Goal: Information Seeking & Learning: Learn about a topic

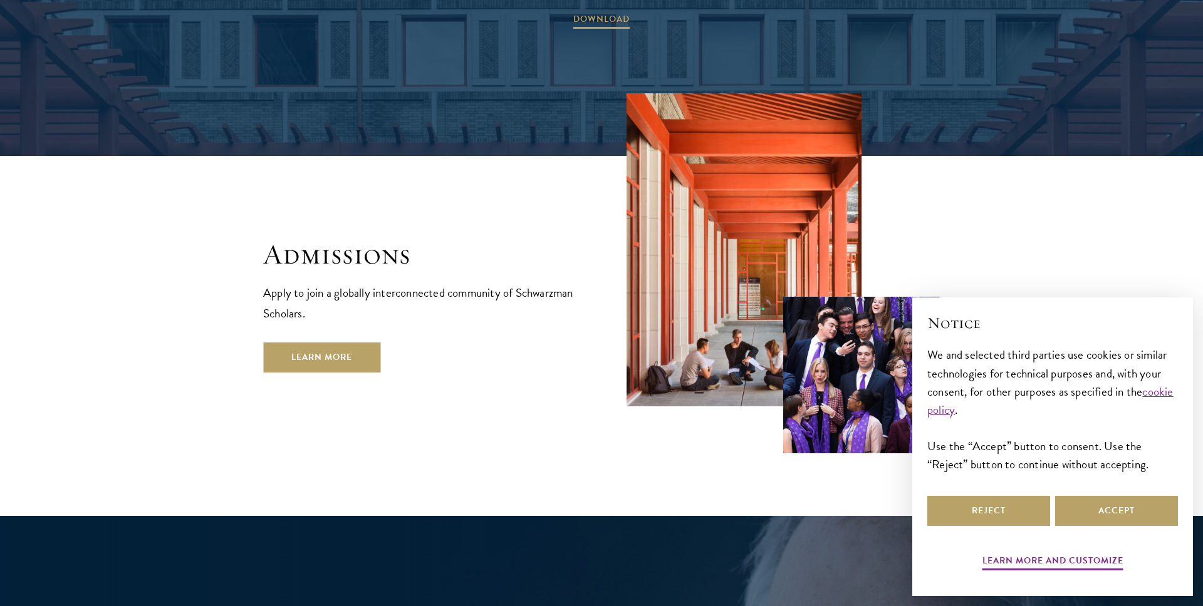
scroll to position [2933, 0]
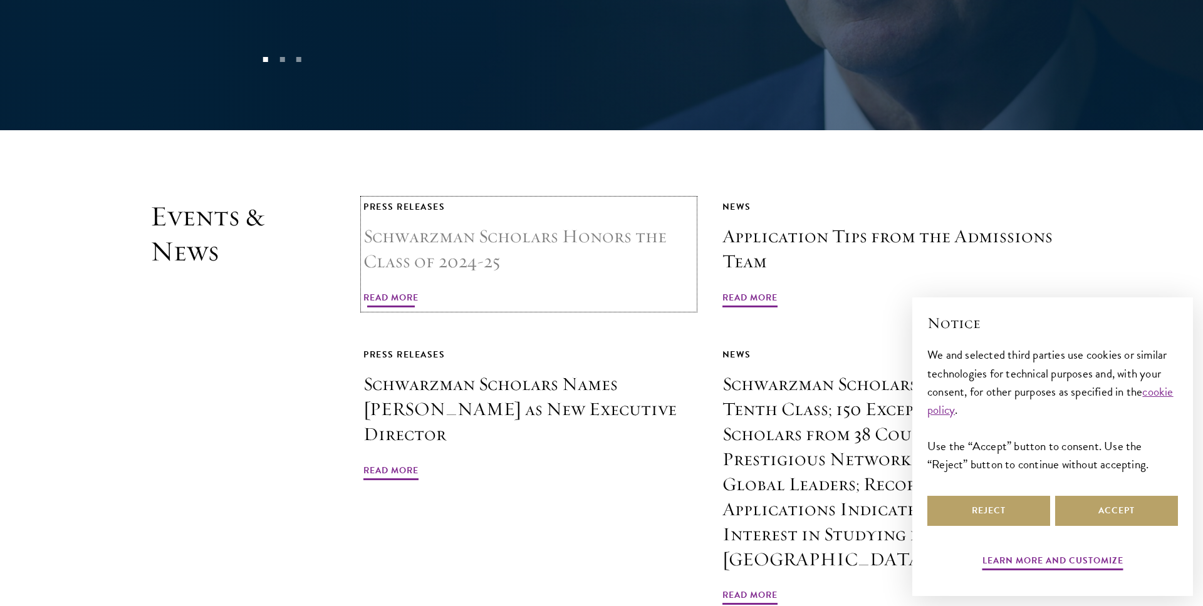
click at [524, 224] on h3 "Schwarzman Scholars Honors the Class of 2024-25" at bounding box center [528, 249] width 331 height 50
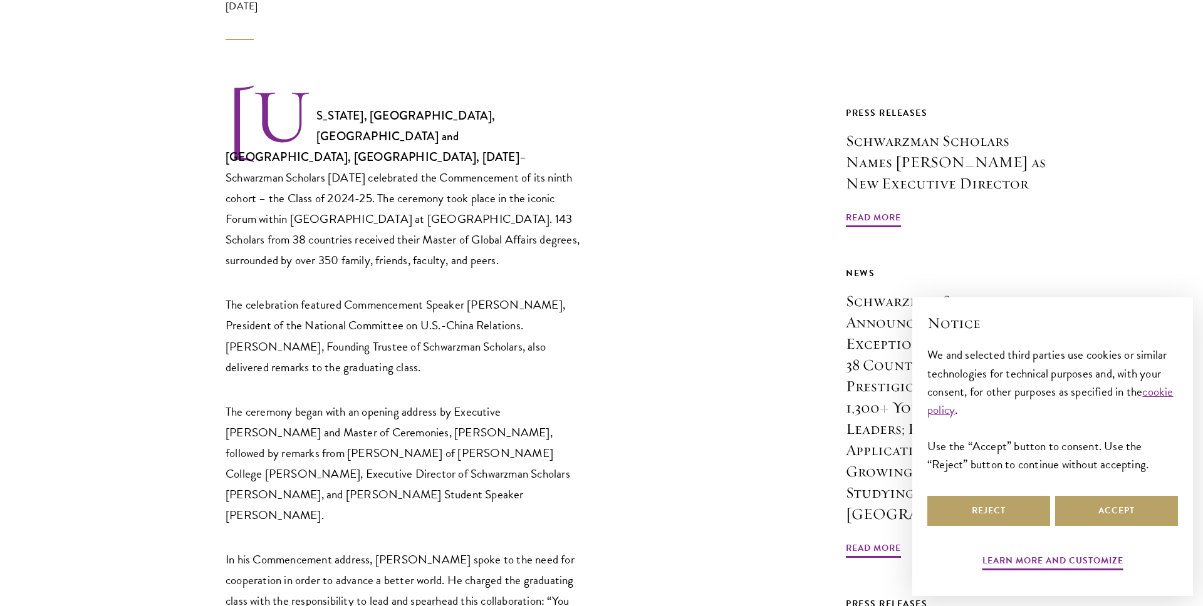
scroll to position [397, 0]
